Goal: Information Seeking & Learning: Find specific fact

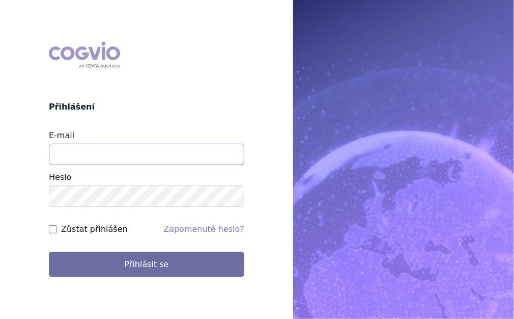
click at [85, 151] on input "E-mail" at bounding box center [146, 154] width 195 height 21
type input "katerina.chadimova@astrazeneca.com"
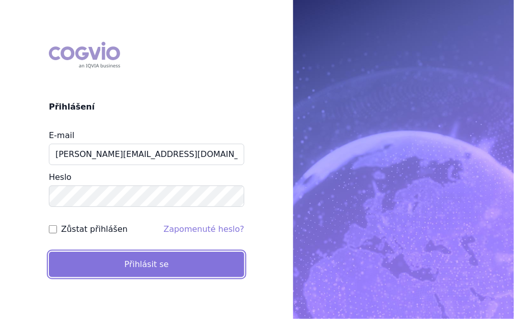
click at [125, 266] on button "Přihlásit se" at bounding box center [146, 263] width 195 height 25
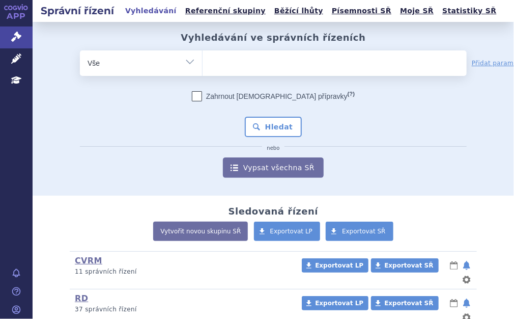
click at [248, 65] on ul at bounding box center [335, 60] width 264 height 21
click at [203, 65] on select at bounding box center [202, 62] width 1 height 25
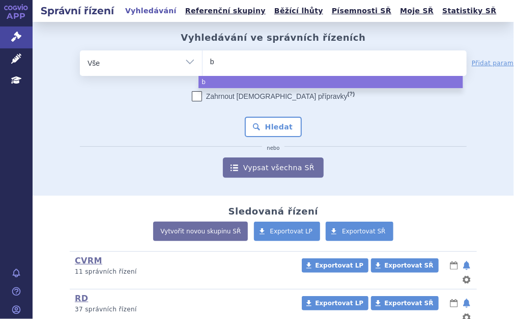
type input "be"
type input "beva"
type input "bevaci"
type input "bevaciz"
type input "bevacizi"
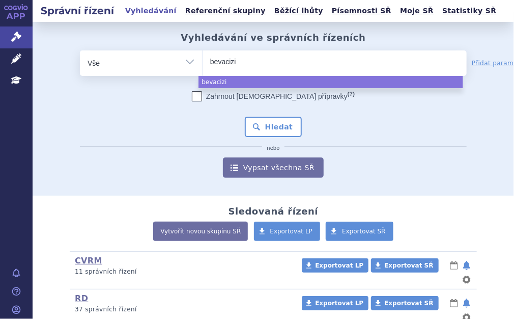
type input "bevaciz"
type input "bevacizu"
type input "bevacizum"
type input "[MEDICAL_DATA]"
select select "[MEDICAL_DATA]"
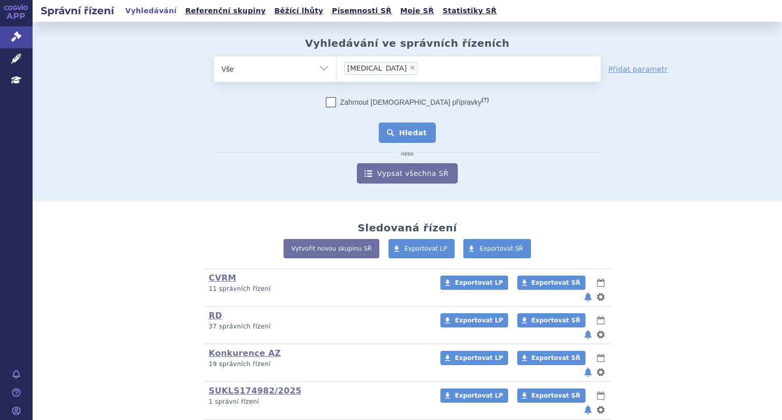
click at [408, 133] on button "Hledat" at bounding box center [408, 133] width 58 height 20
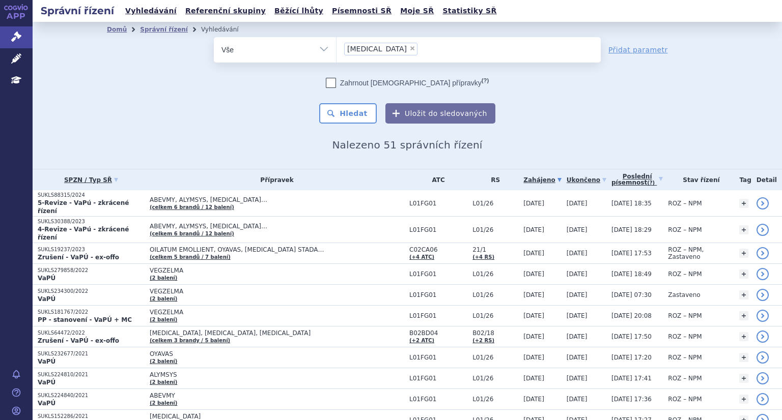
click at [409, 47] on span "×" at bounding box center [412, 48] width 6 height 6
click at [336, 47] on select "bevacizumab" at bounding box center [336, 49] width 1 height 25
select select
type input "L01FG01"
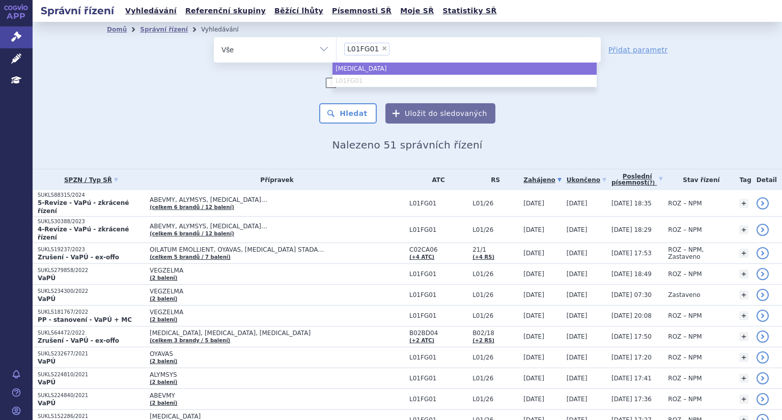
select select "[MEDICAL_DATA]"
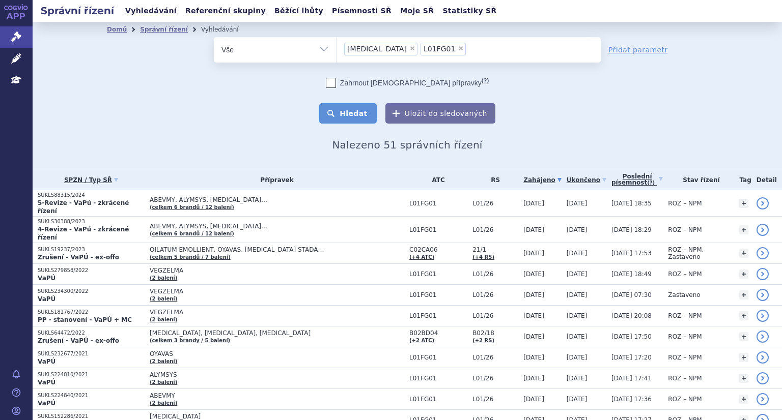
click at [355, 115] on button "Hledat" at bounding box center [348, 113] width 58 height 20
click at [147, 11] on link "Vyhledávání" at bounding box center [151, 11] width 58 height 14
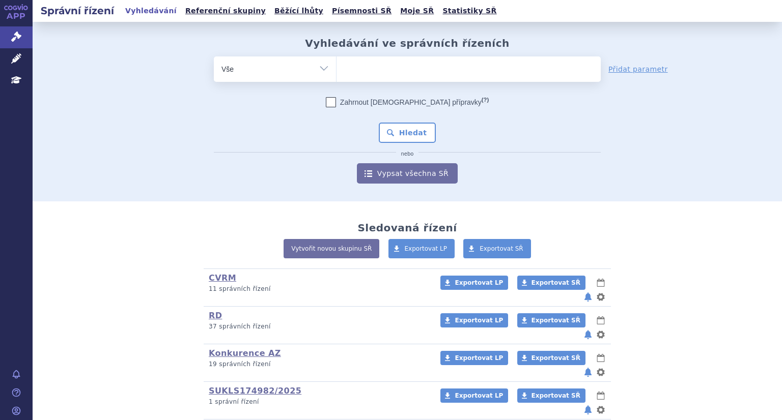
click at [317, 68] on select "Vše Spisová značka Typ SŘ Přípravek/SUKL kód Účastník/Držitel" at bounding box center [275, 67] width 122 height 23
click at [214, 56] on select "Vše Spisová značka Typ SŘ Přípravek/SUKL kód Účastník/Držitel" at bounding box center [275, 67] width 122 height 23
click at [426, 178] on link "Vypsat všechna SŘ" at bounding box center [407, 173] width 101 height 20
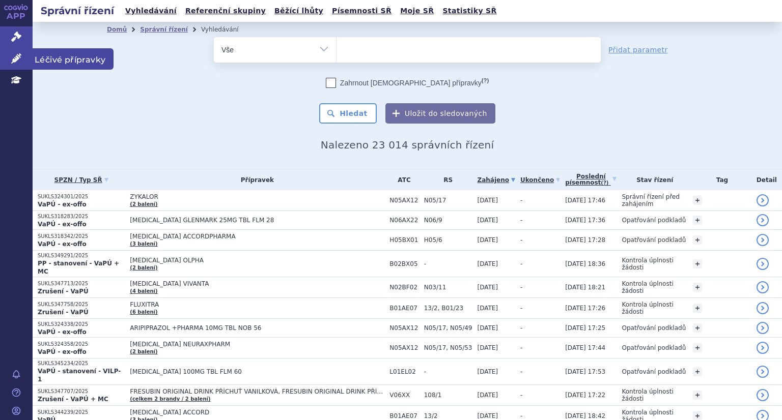
click at [14, 56] on icon at bounding box center [16, 58] width 10 height 10
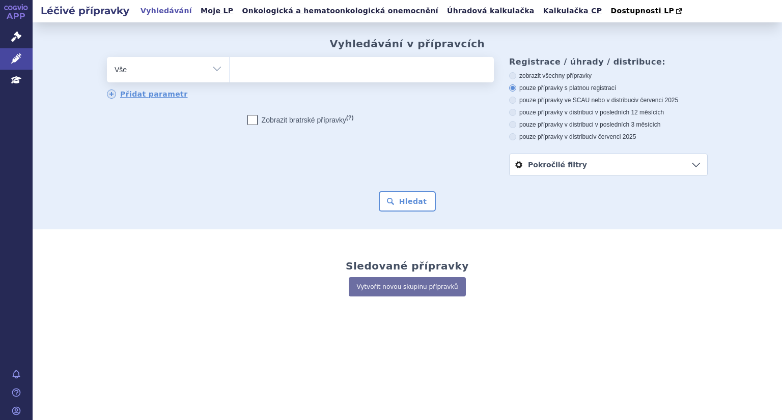
click at [275, 61] on ul at bounding box center [362, 67] width 264 height 21
click at [230, 61] on select at bounding box center [229, 68] width 1 height 25
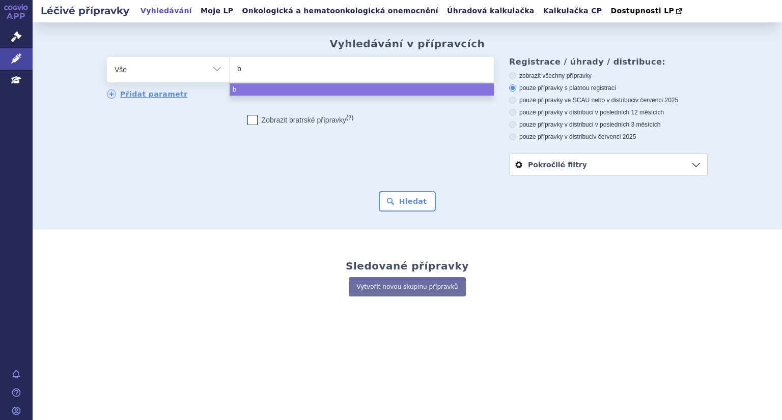
type input "be"
type input "beva"
type input "bevac"
type input "bevaci"
type input "bevaciz"
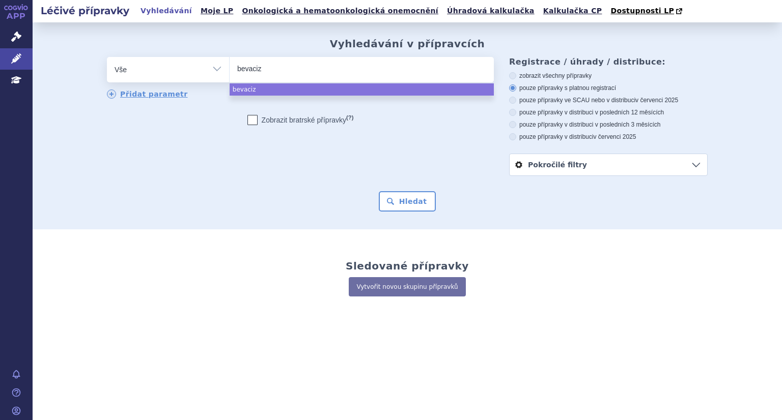
type input "bevacizu"
type input "bevacizuma"
type input "[MEDICAL_DATA]"
select select "[MEDICAL_DATA]"
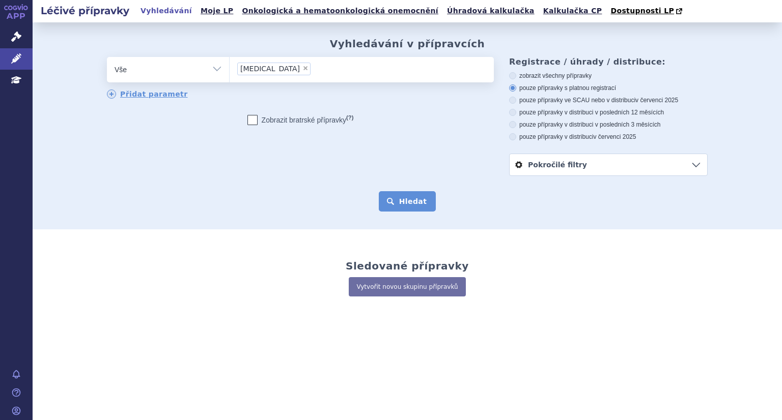
click at [413, 202] on button "Hledat" at bounding box center [408, 201] width 58 height 20
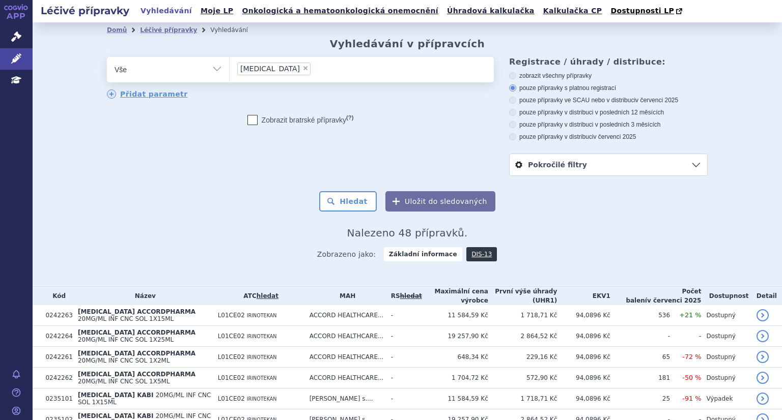
click at [301, 66] on ul "× [MEDICAL_DATA]" at bounding box center [362, 68] width 264 height 22
click at [230, 66] on select "[MEDICAL_DATA]" at bounding box center [229, 68] width 1 height 25
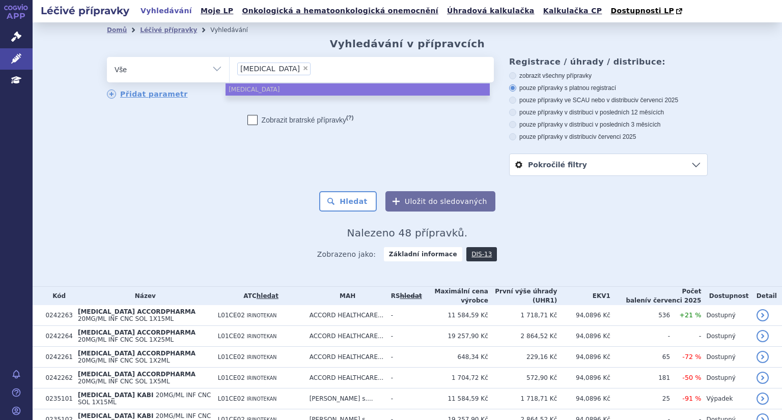
paste input "L01FG01"
type input "L01FG01"
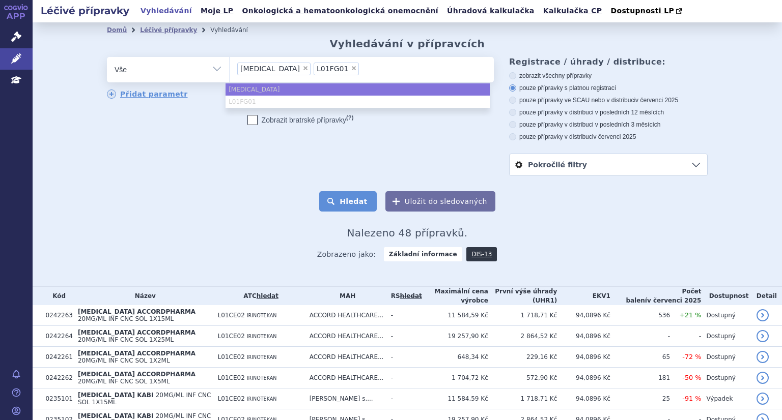
click at [339, 201] on button "Hledat" at bounding box center [348, 201] width 58 height 20
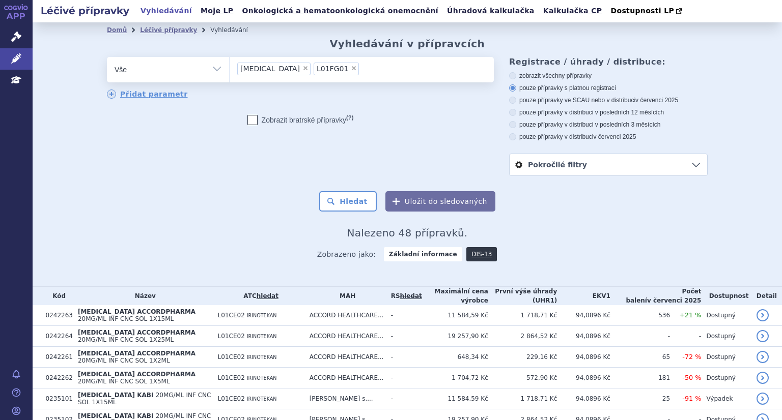
click at [302, 70] on span "×" at bounding box center [305, 68] width 6 height 6
click at [230, 70] on select "bevacizumab L01FG01" at bounding box center [229, 68] width 1 height 25
select select "L01FG01"
click at [354, 209] on button "Hledat" at bounding box center [348, 201] width 58 height 20
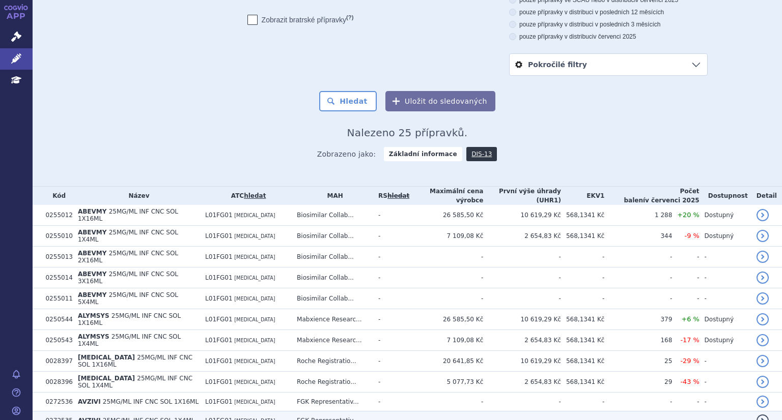
scroll to position [96, 0]
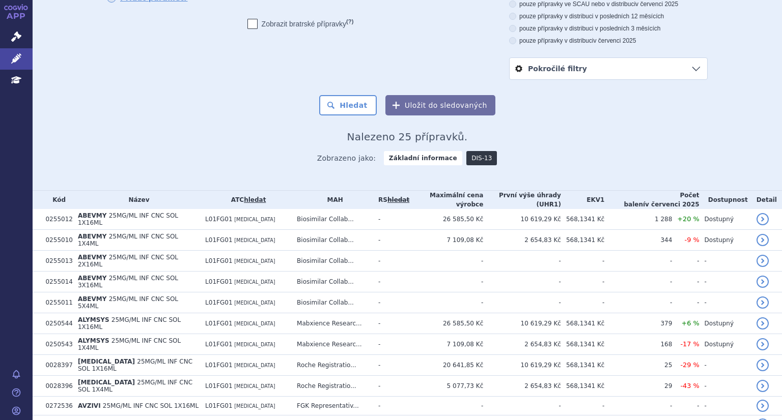
click at [467, 160] on link "DIS-13" at bounding box center [481, 158] width 31 height 14
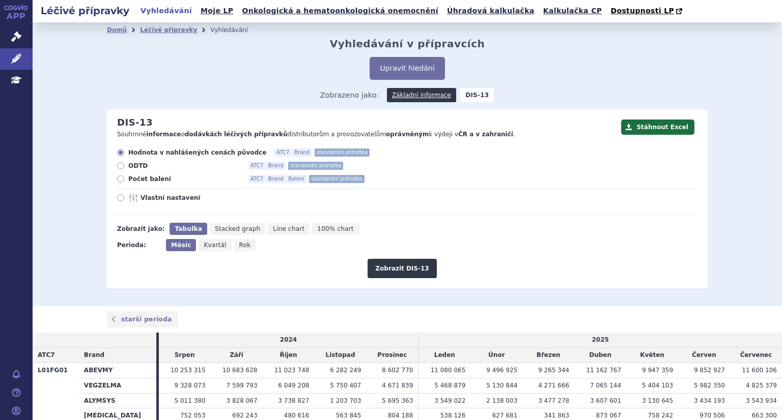
scroll to position [75, 0]
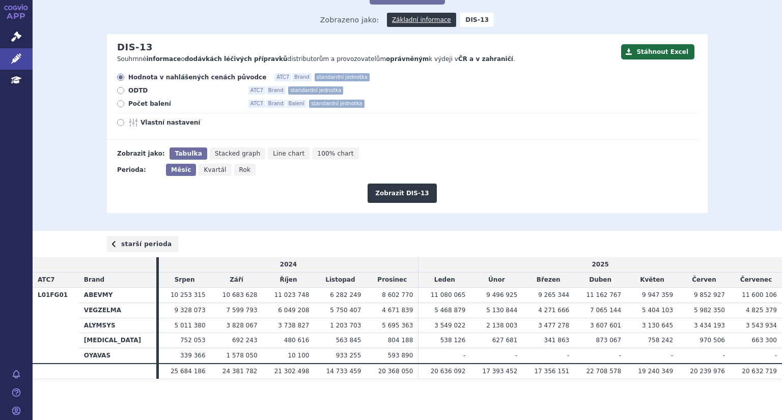
click at [132, 249] on link "starší perioda" at bounding box center [142, 244] width 71 height 16
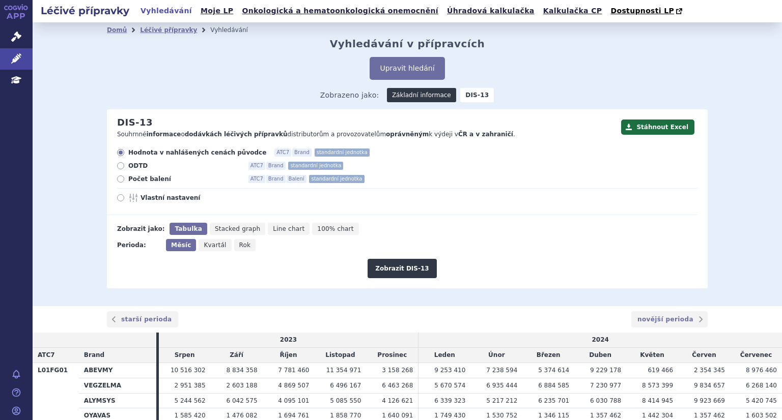
click at [409, 100] on link "Základní informace" at bounding box center [421, 95] width 69 height 14
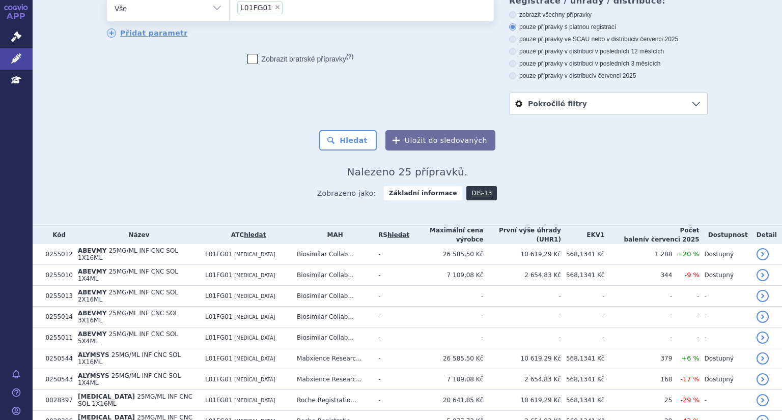
scroll to position [64, 0]
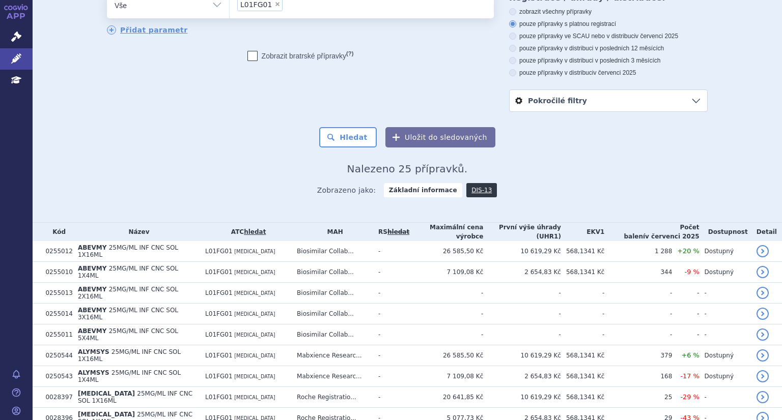
click at [539, 104] on link "Pokročilé filtry" at bounding box center [607, 100] width 197 height 21
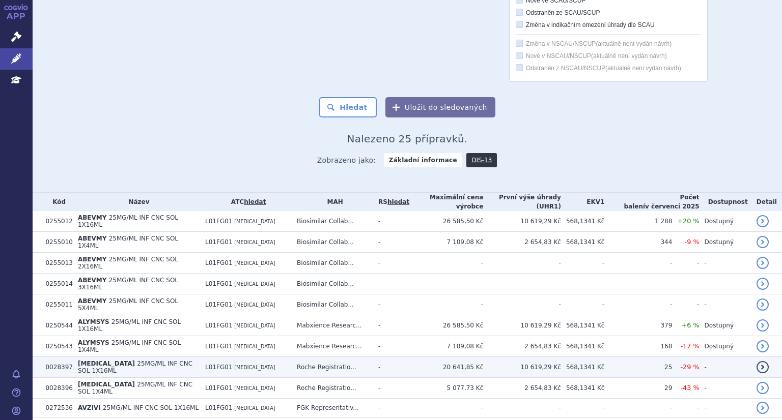
scroll to position [404, 0]
